Goal: Task Accomplishment & Management: Use online tool/utility

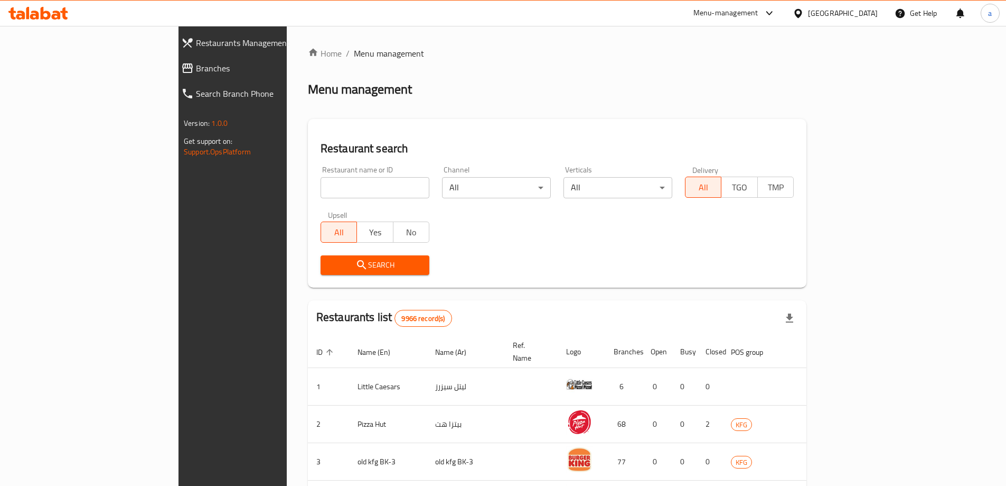
click at [866, 12] on div "[GEOGRAPHIC_DATA]" at bounding box center [843, 13] width 70 height 12
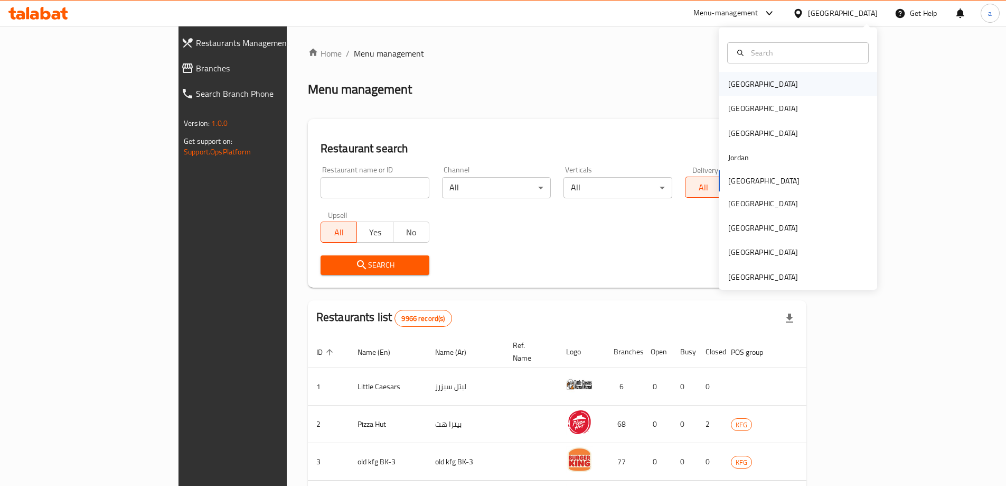
click at [747, 92] on div "[GEOGRAPHIC_DATA]" at bounding box center [763, 84] width 87 height 24
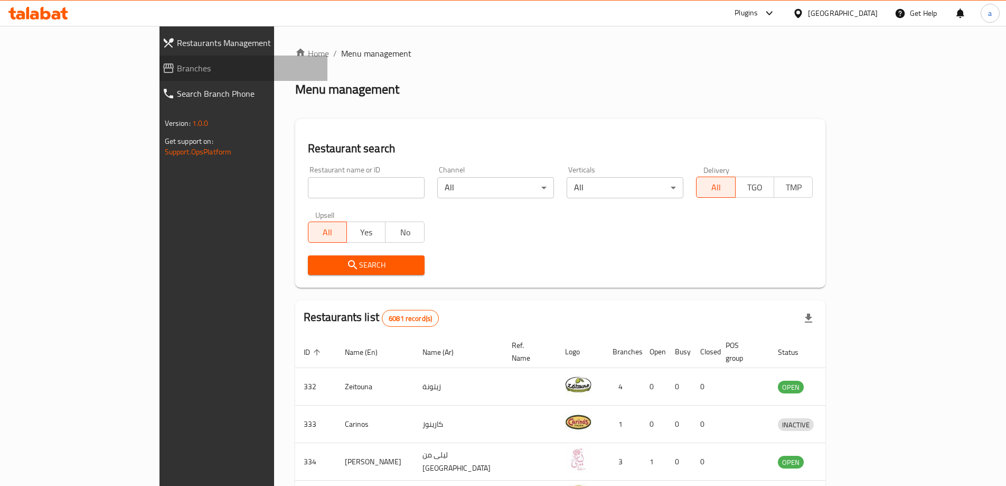
click at [177, 67] on span "Branches" at bounding box center [248, 68] width 142 height 13
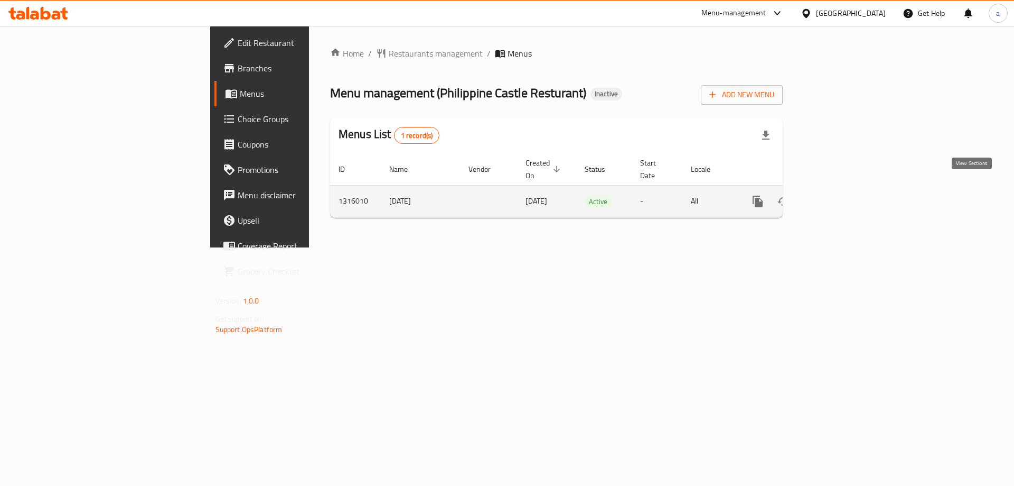
click at [841, 195] on icon "enhanced table" at bounding box center [834, 201] width 13 height 13
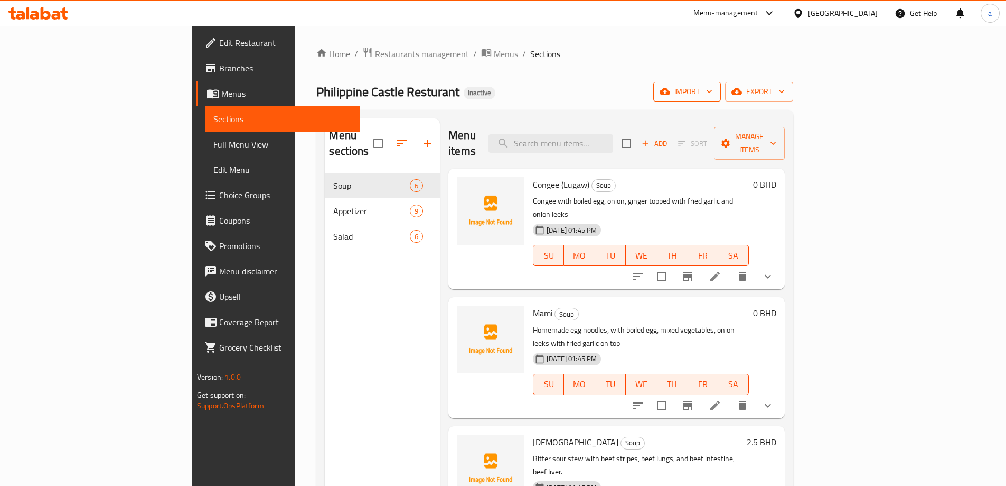
click at [713, 87] on span "import" at bounding box center [687, 91] width 51 height 13
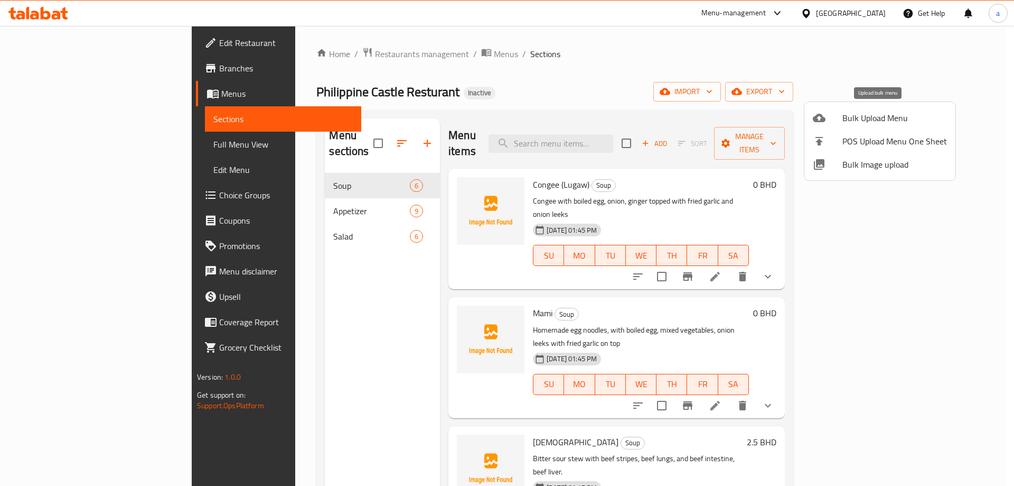
click at [836, 121] on div at bounding box center [828, 117] width 30 height 13
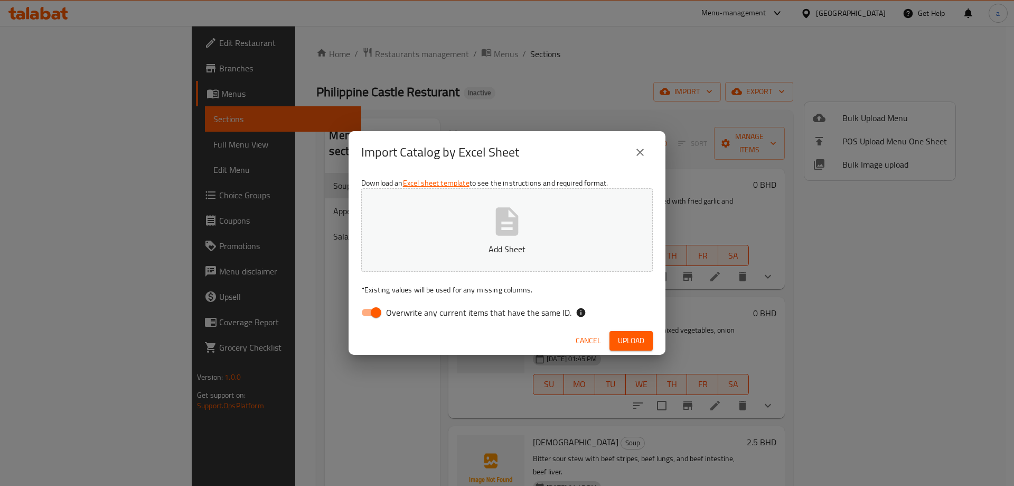
click at [371, 316] on input "Overwrite any current items that have the same ID." at bounding box center [376, 312] width 60 height 20
checkbox input "false"
click at [632, 337] on span "Upload" at bounding box center [631, 340] width 26 height 13
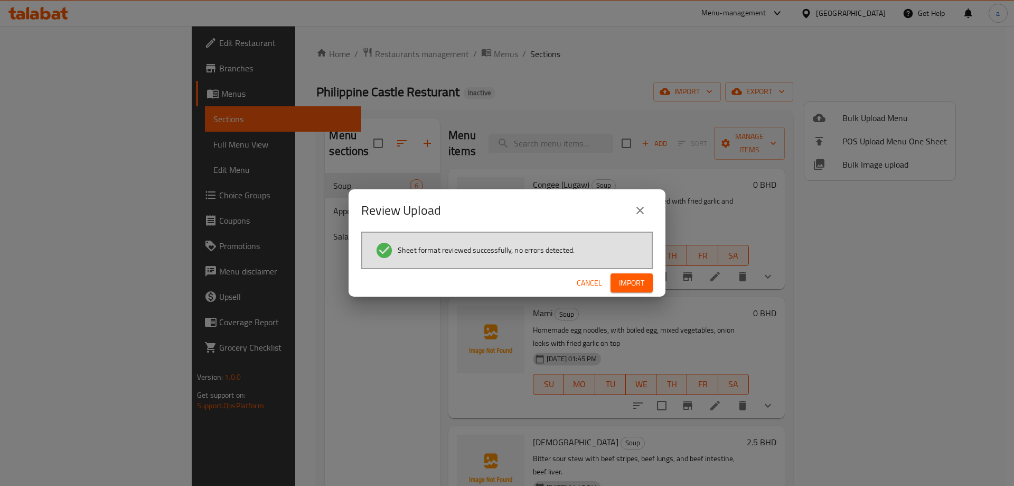
click at [626, 283] on span "Import" at bounding box center [631, 282] width 25 height 13
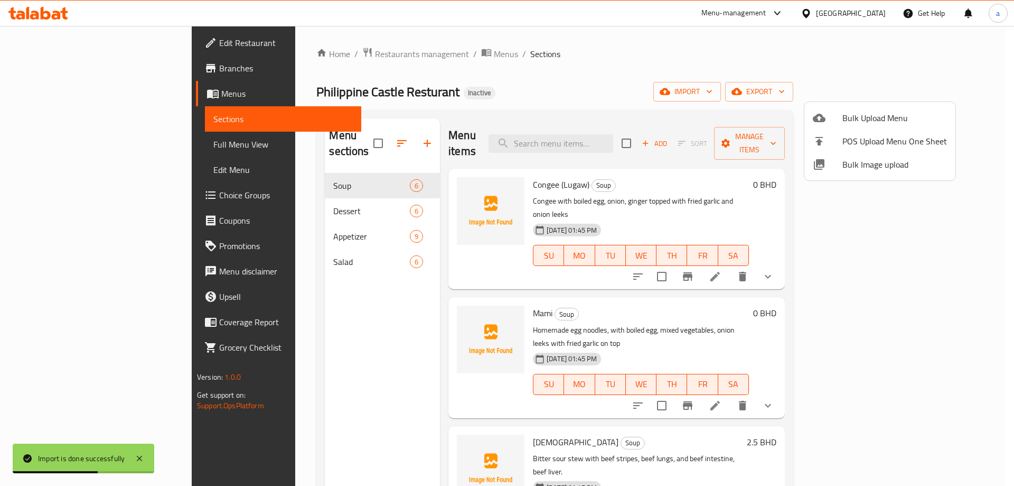
click at [782, 52] on div at bounding box center [507, 243] width 1014 height 486
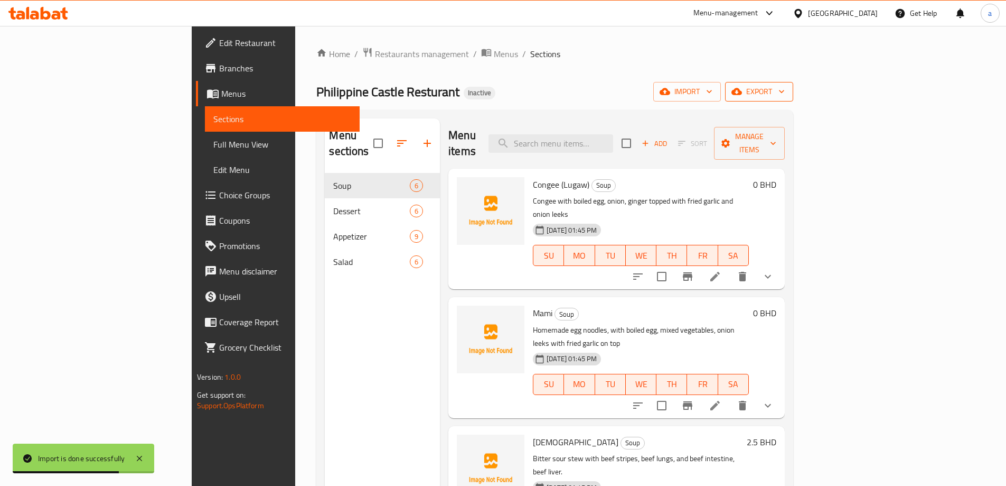
click at [785, 98] on span "export" at bounding box center [759, 91] width 51 height 13
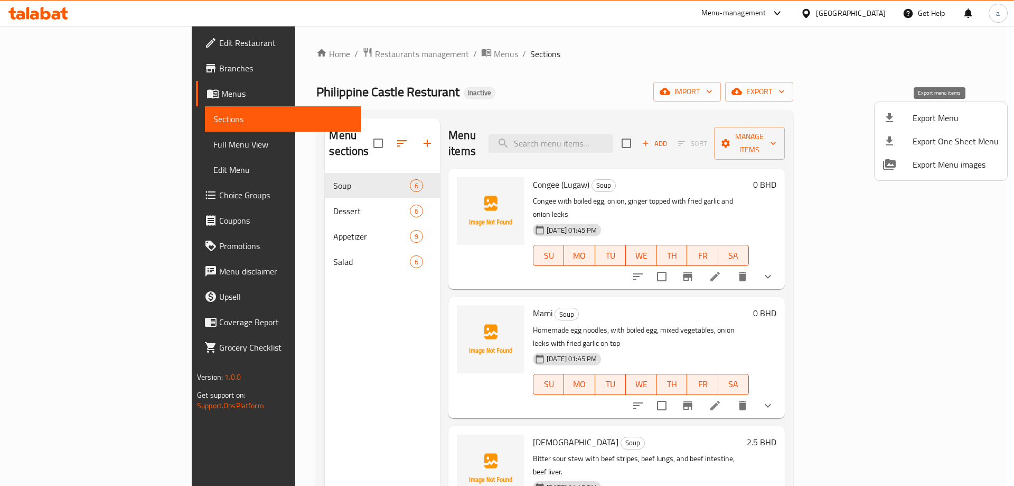
click at [929, 118] on span "Export Menu" at bounding box center [956, 117] width 86 height 13
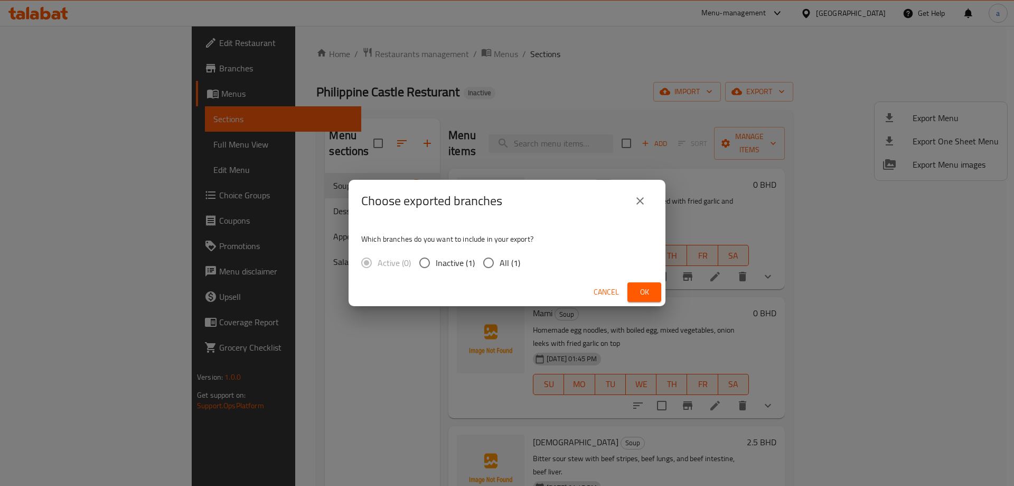
click at [502, 266] on span "All (1)" at bounding box center [510, 262] width 21 height 13
click at [500, 266] on input "All (1)" at bounding box center [489, 262] width 22 height 22
radio input "true"
click at [641, 288] on span "Ok" at bounding box center [644, 291] width 17 height 13
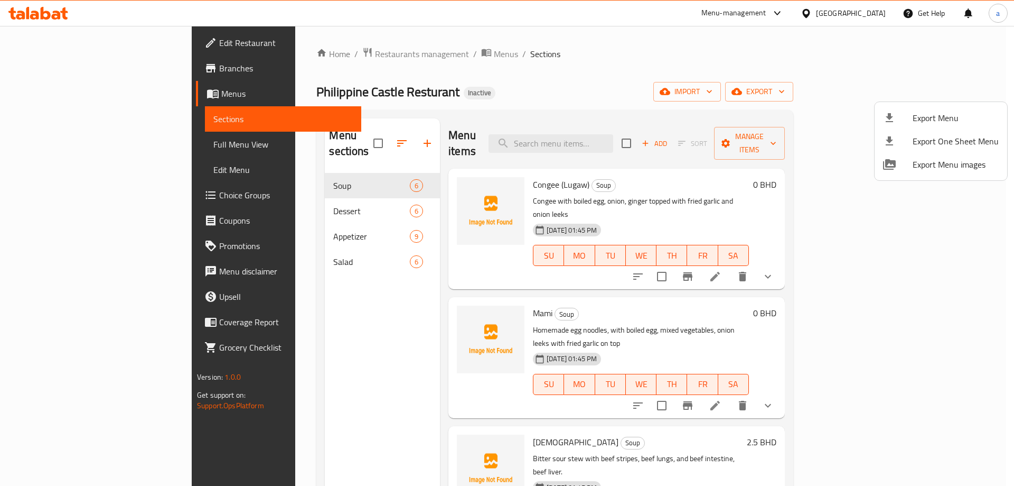
click at [42, 144] on div at bounding box center [507, 243] width 1014 height 486
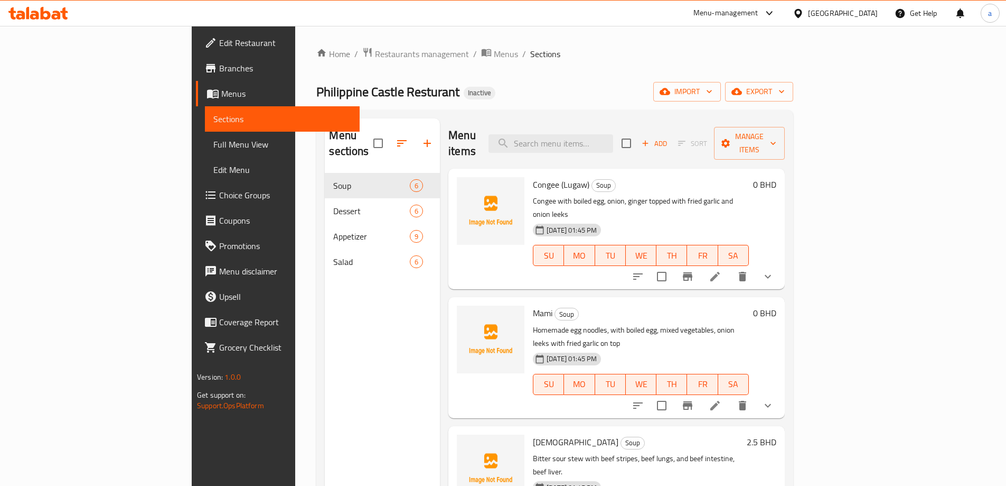
click at [213, 144] on span "Full Menu View" at bounding box center [282, 144] width 138 height 13
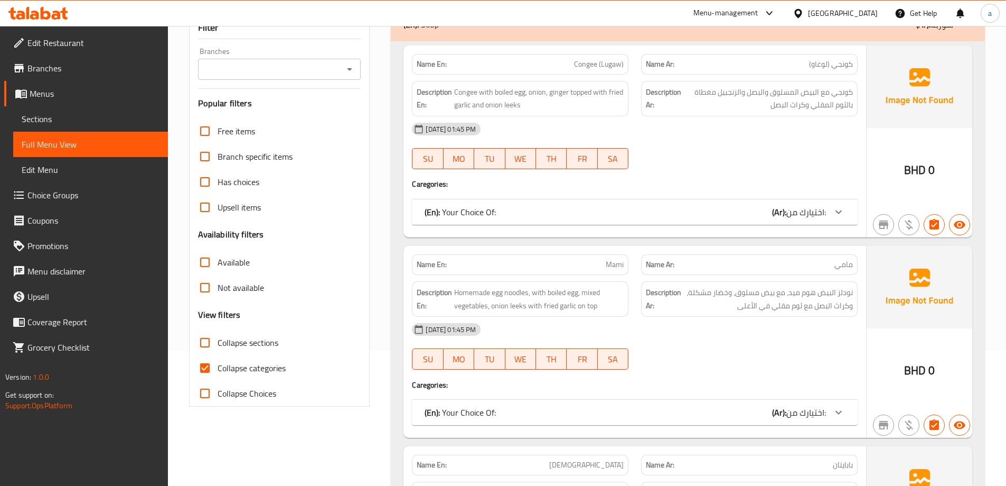
scroll to position [317, 0]
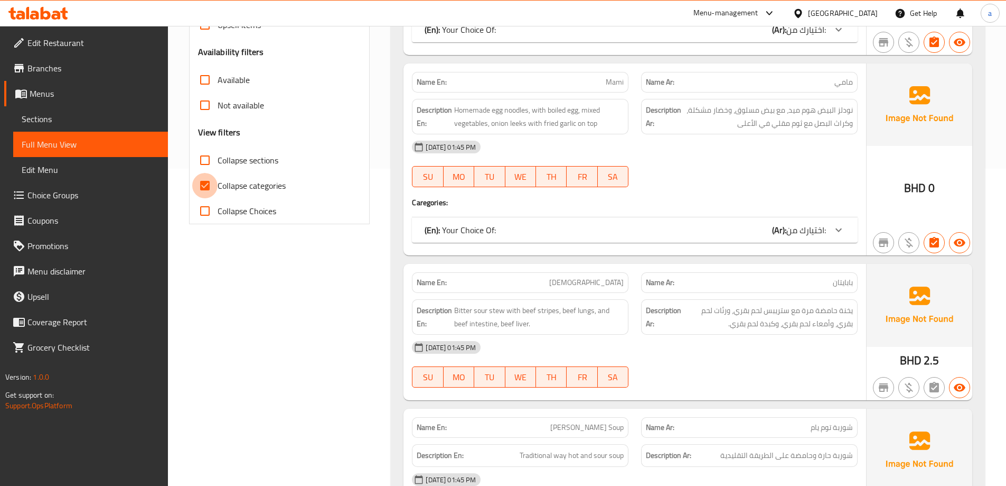
click at [210, 184] on input "Collapse categories" at bounding box center [204, 185] width 25 height 25
checkbox input "false"
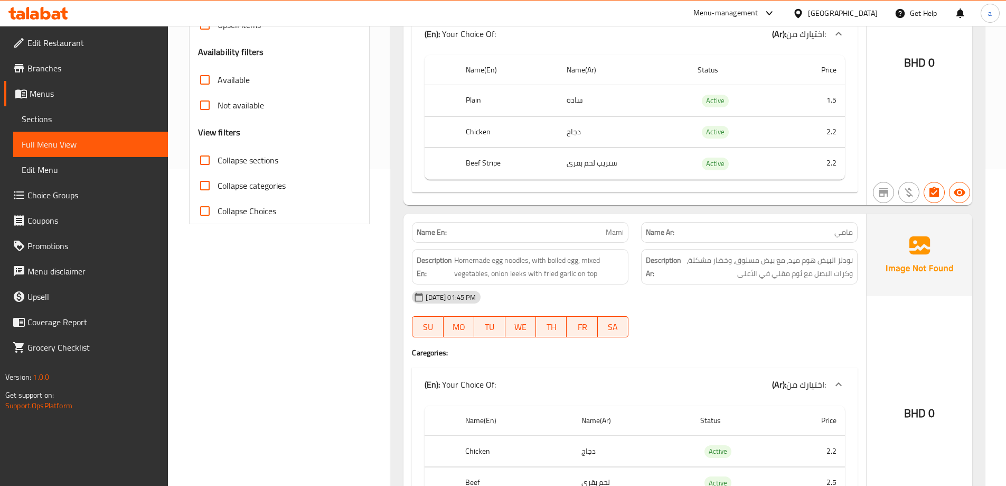
click at [207, 161] on input "Collapse sections" at bounding box center [204, 159] width 25 height 25
checkbox input "true"
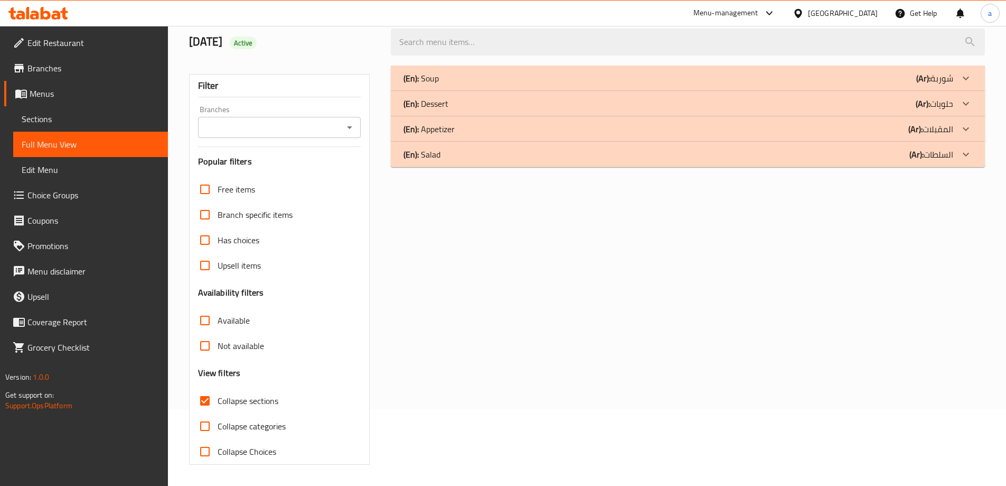
scroll to position [51, 0]
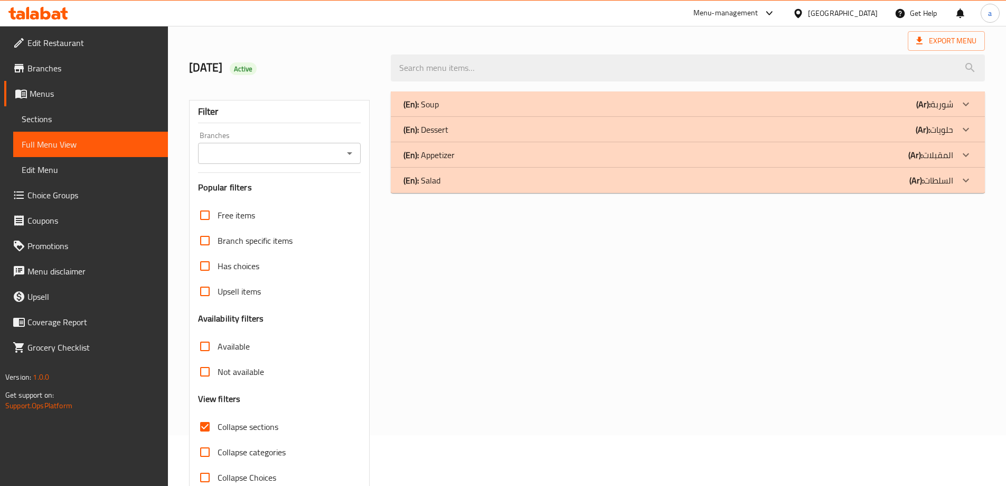
click at [449, 128] on div "(En): Dessert (Ar): حلويات" at bounding box center [679, 129] width 550 height 13
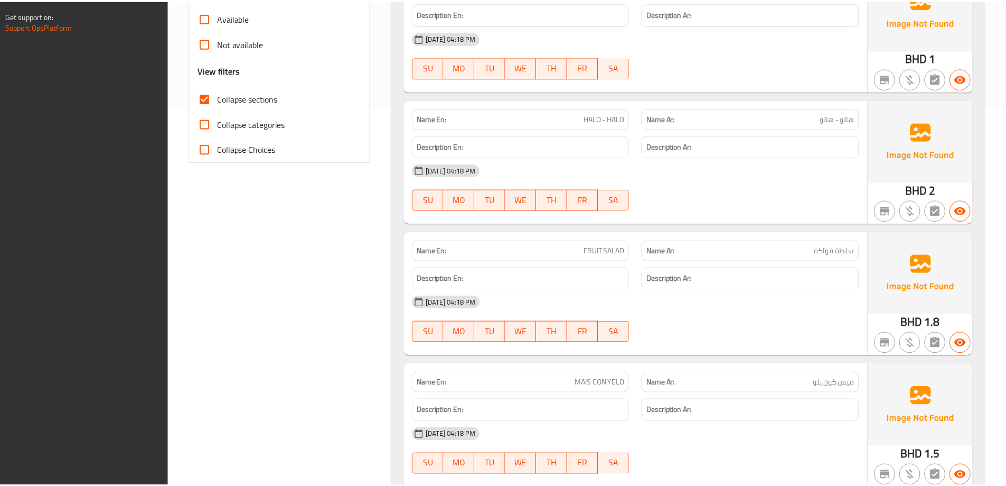
scroll to position [615, 0]
